Goal: Task Accomplishment & Management: Manage account settings

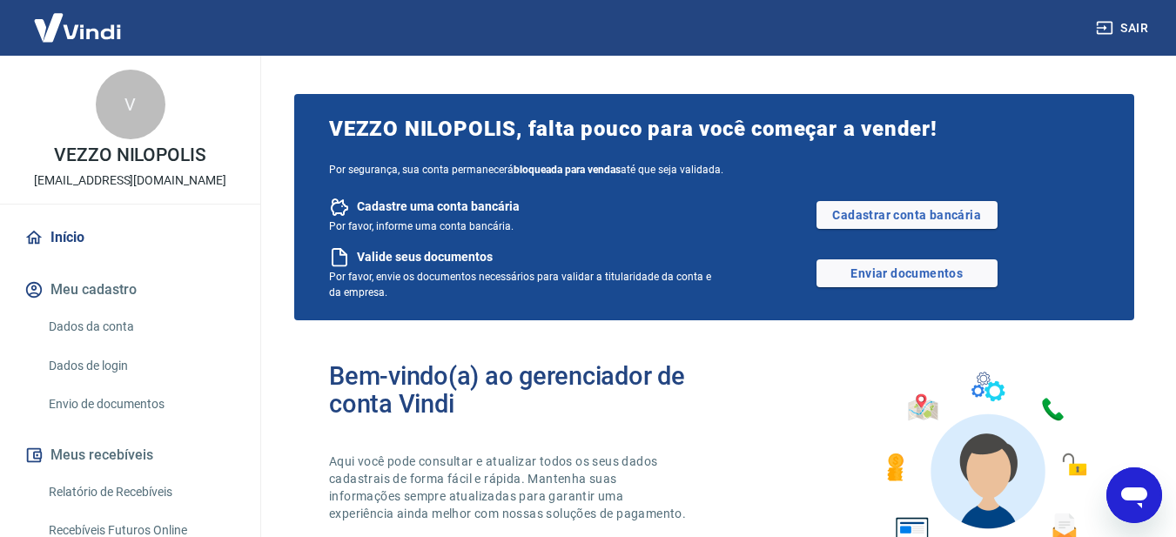
click at [744, 406] on div "Bem-vindo(a) ao gerenciador de conta Vindi Aqui você pode consultar e atualizar…" at bounding box center [714, 458] width 840 height 248
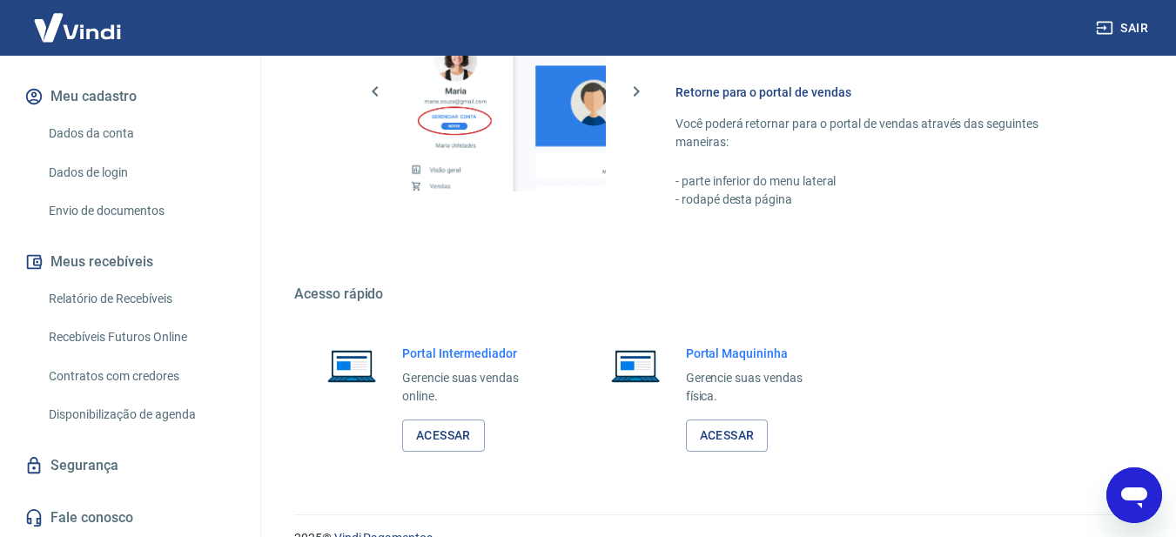
scroll to position [1121, 0]
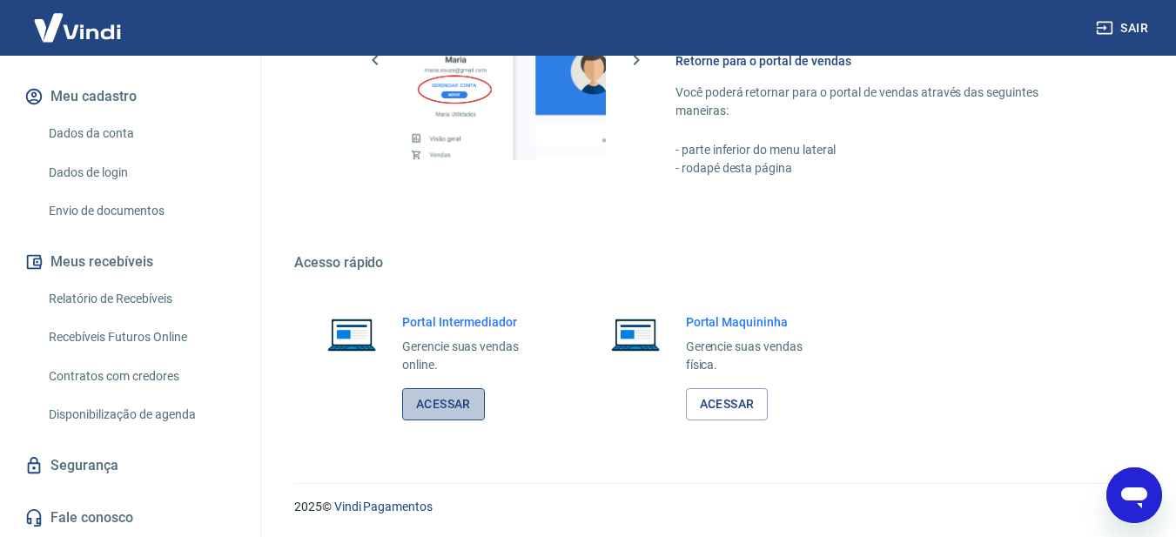
click at [435, 405] on link "Acessar" at bounding box center [443, 404] width 83 height 32
click at [1137, 25] on button "Sair" at bounding box center [1123, 28] width 63 height 32
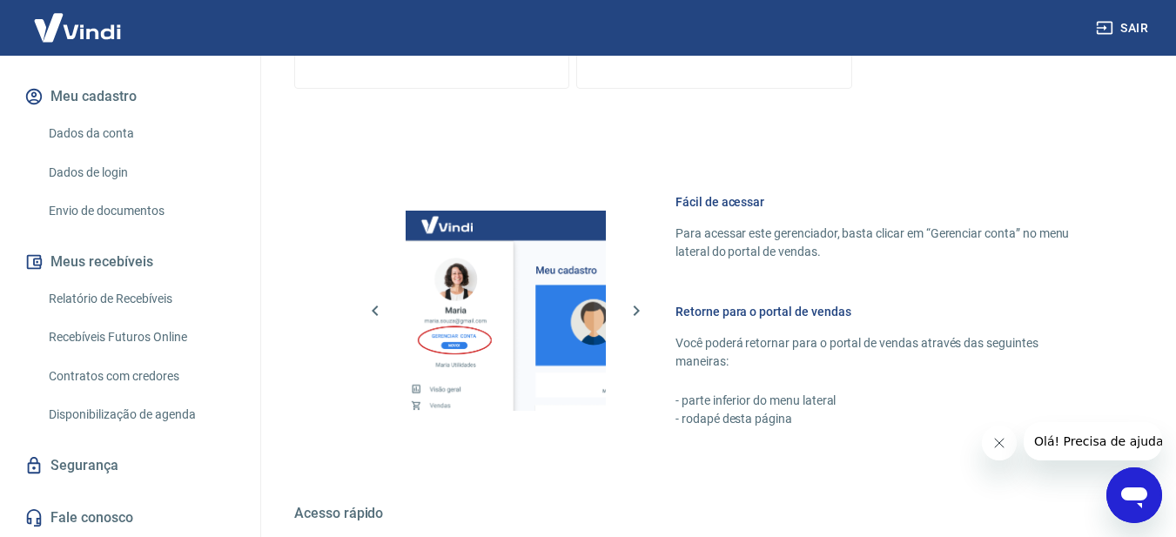
scroll to position [1121, 0]
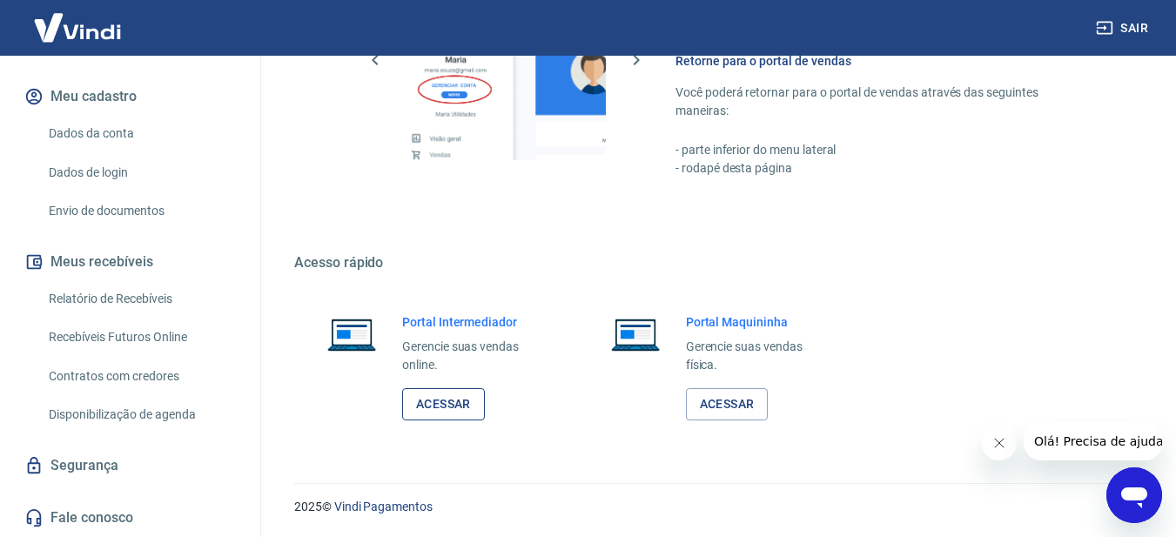
click at [461, 411] on link "Acessar" at bounding box center [443, 404] width 83 height 32
